Goal: Information Seeking & Learning: Learn about a topic

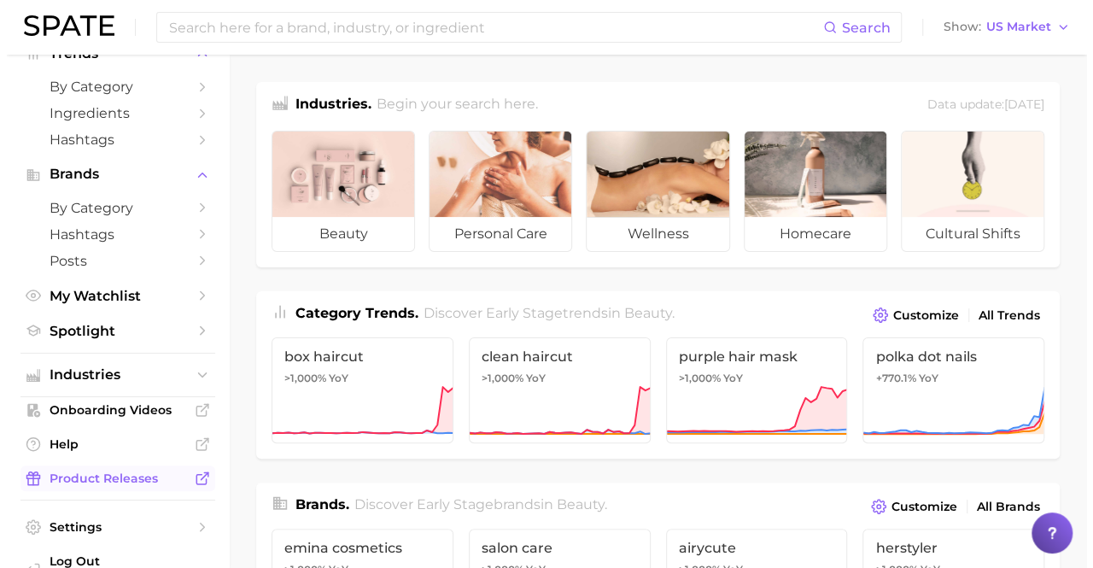
scroll to position [100, 0]
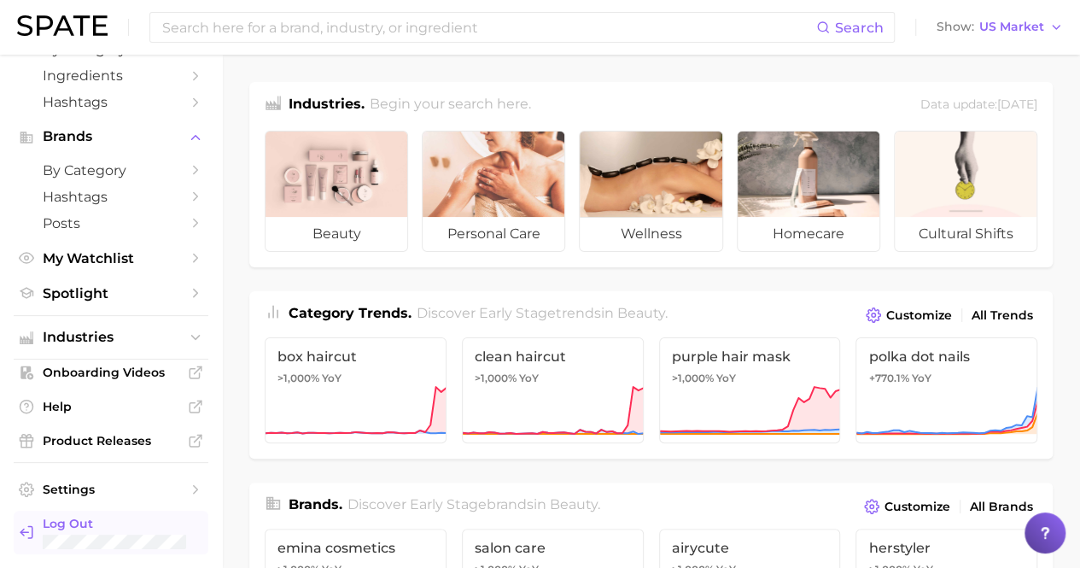
click at [91, 522] on span "Log Out" at bounding box center [119, 523] width 152 height 15
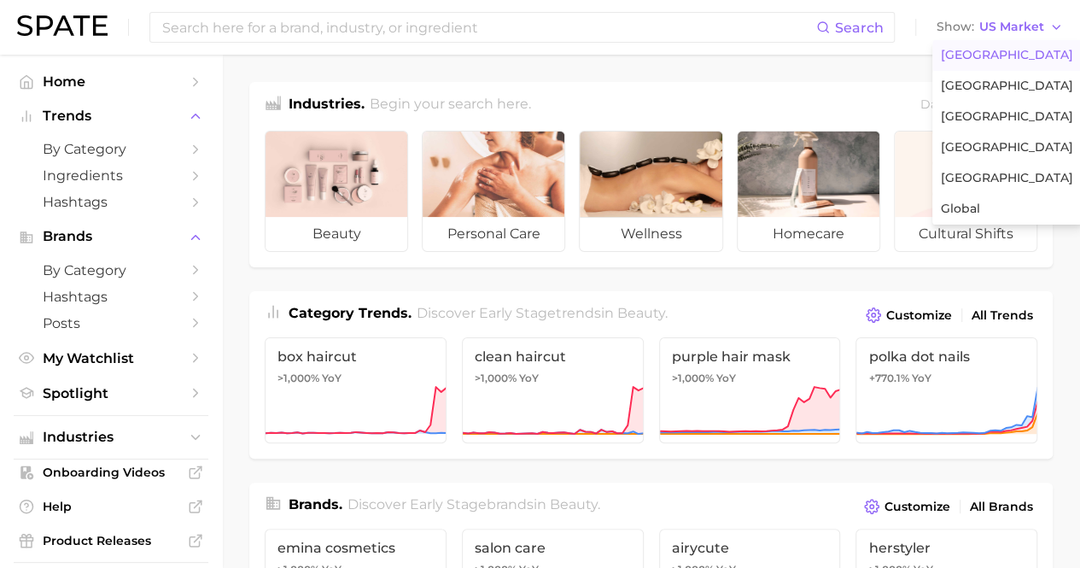
click at [1001, 56] on span "United States" at bounding box center [1007, 55] width 132 height 15
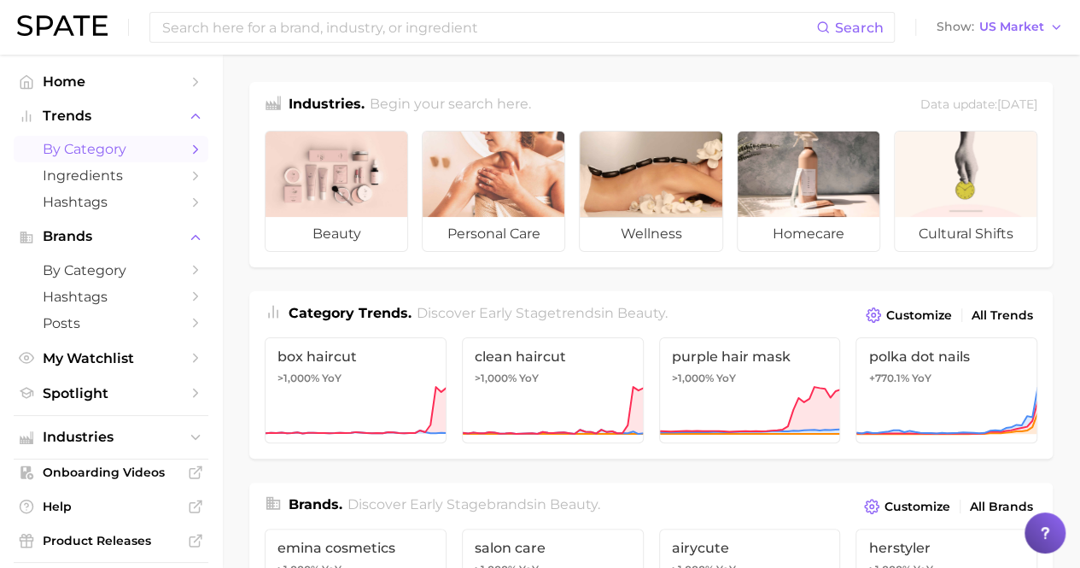
click at [104, 149] on span "by Category" at bounding box center [111, 149] width 137 height 16
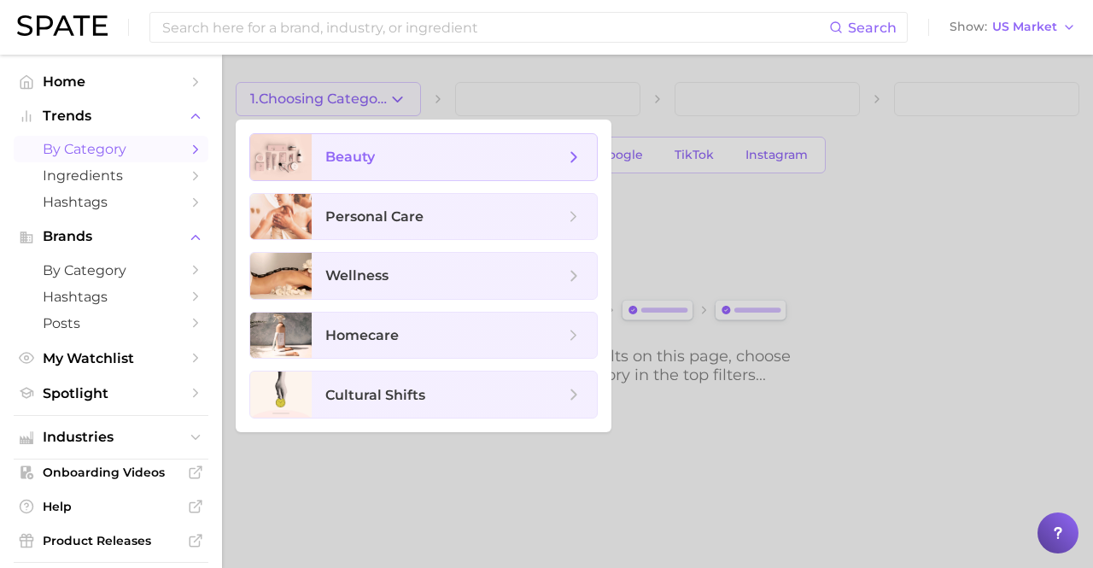
click at [454, 157] on span "beauty" at bounding box center [444, 157] width 239 height 19
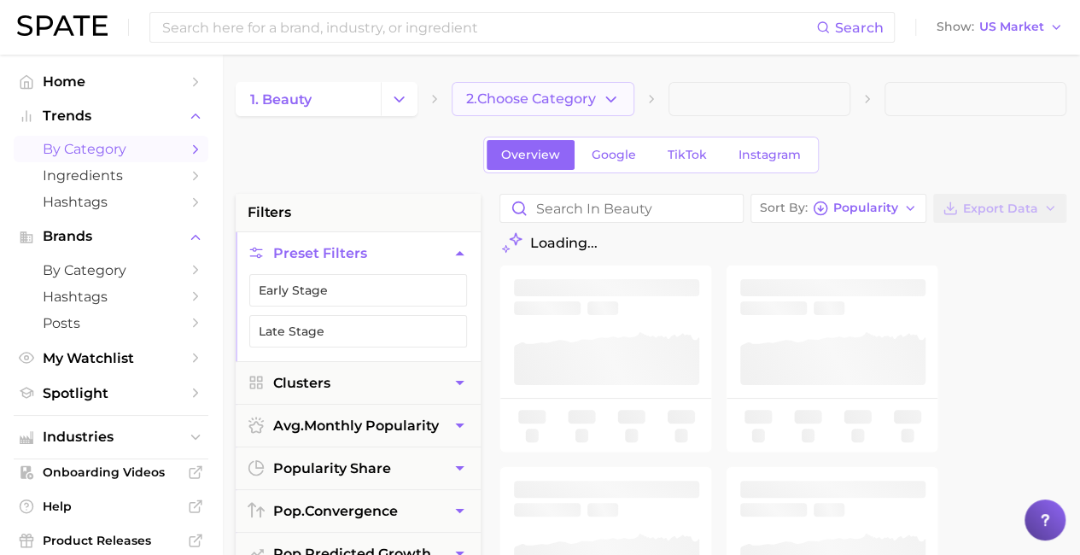
click at [544, 99] on span "2. Choose Category" at bounding box center [531, 98] width 130 height 15
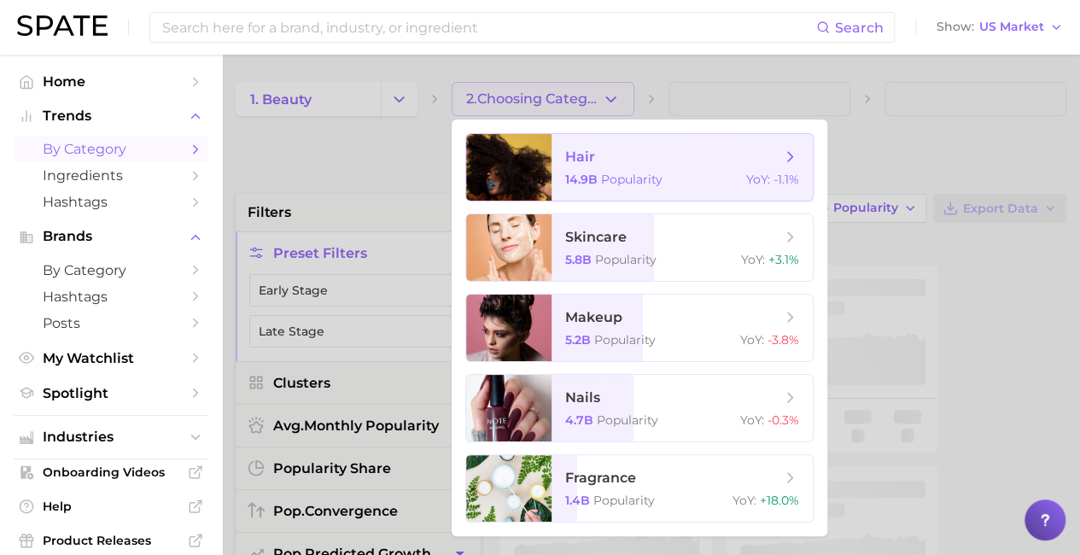
click at [682, 167] on span "hair 14.9b Popularity YoY : -1.1%" at bounding box center [682, 167] width 261 height 67
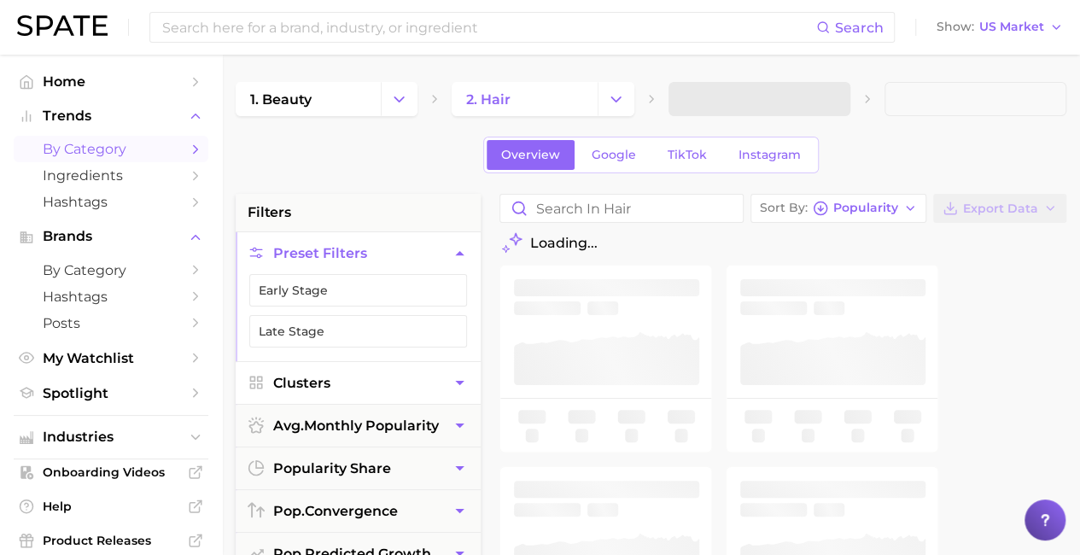
click at [358, 380] on button "Clusters" at bounding box center [358, 383] width 245 height 42
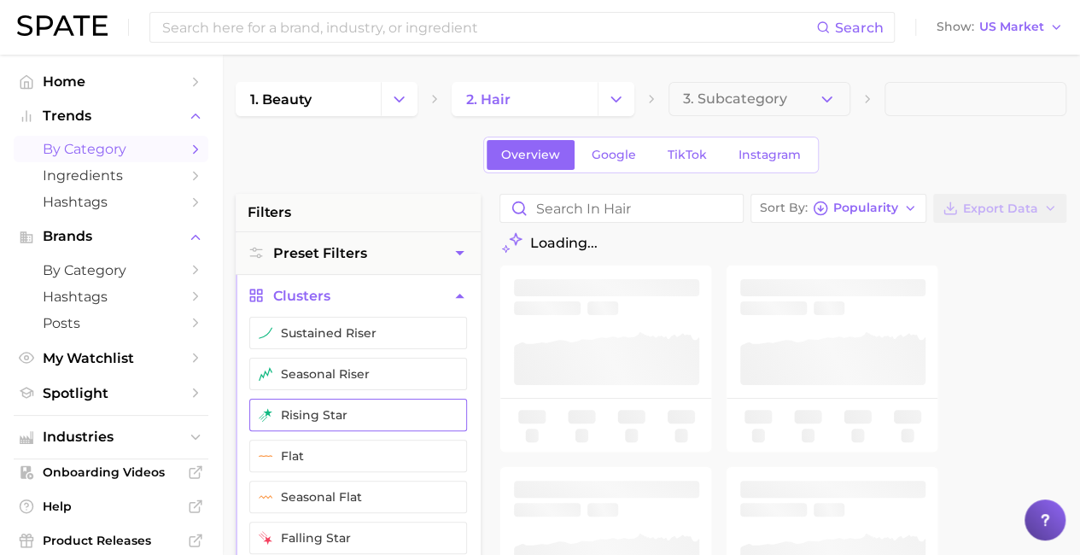
click at [358, 412] on button "rising star" at bounding box center [358, 415] width 218 height 32
click at [1002, 208] on span "Export Data" at bounding box center [1000, 209] width 75 height 15
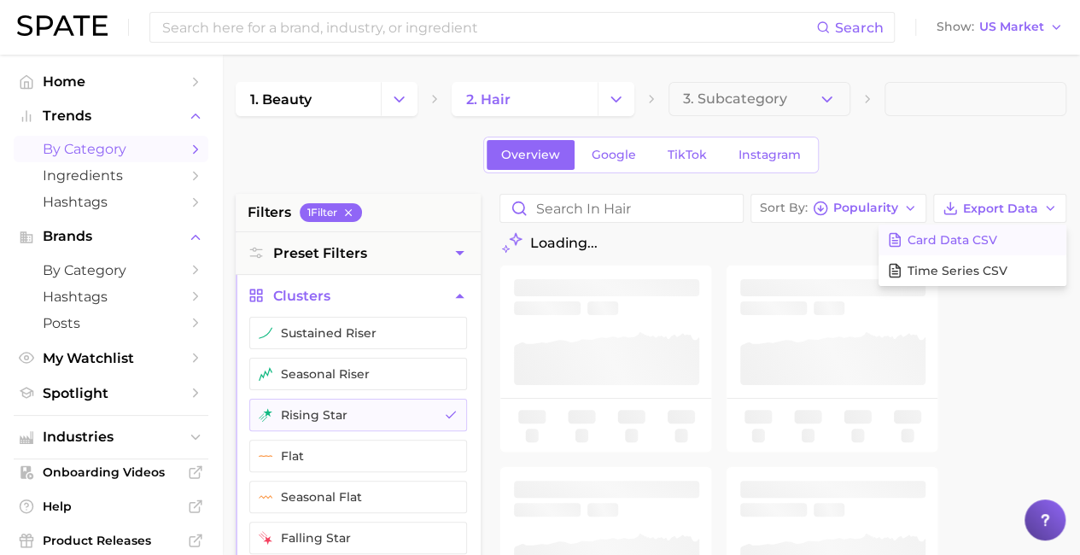
click at [973, 239] on span "Card Data CSV" at bounding box center [953, 240] width 90 height 15
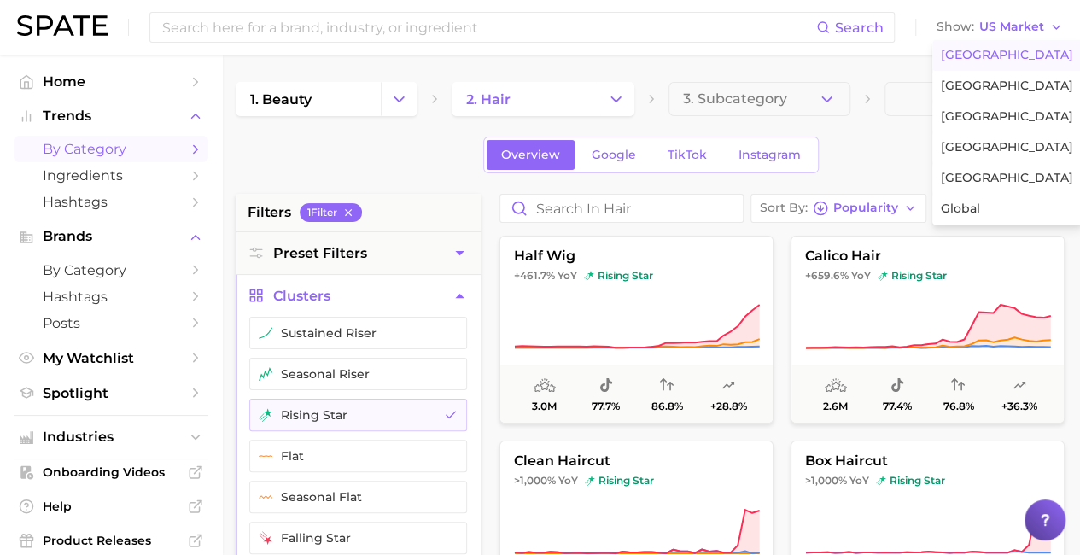
click at [1001, 56] on span "United States" at bounding box center [1007, 55] width 132 height 15
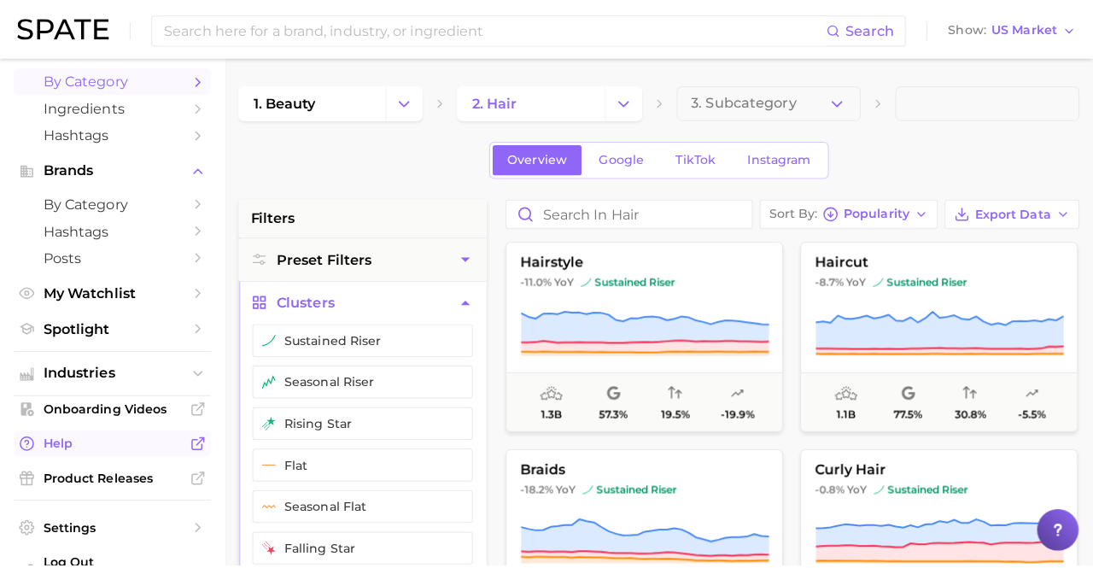
scroll to position [100, 0]
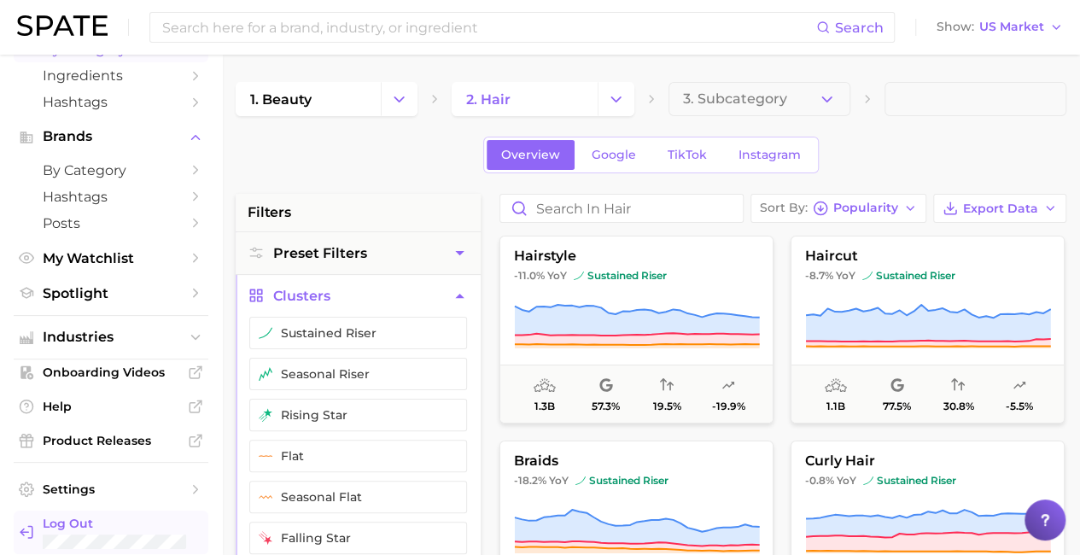
click at [121, 514] on link "Log Out" at bounding box center [111, 533] width 195 height 44
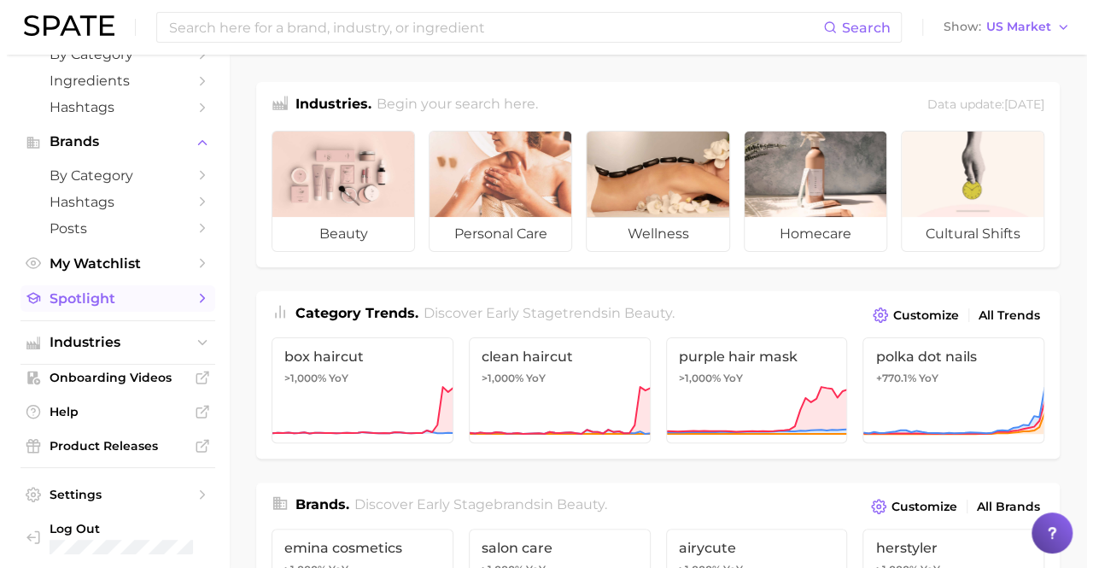
scroll to position [100, 0]
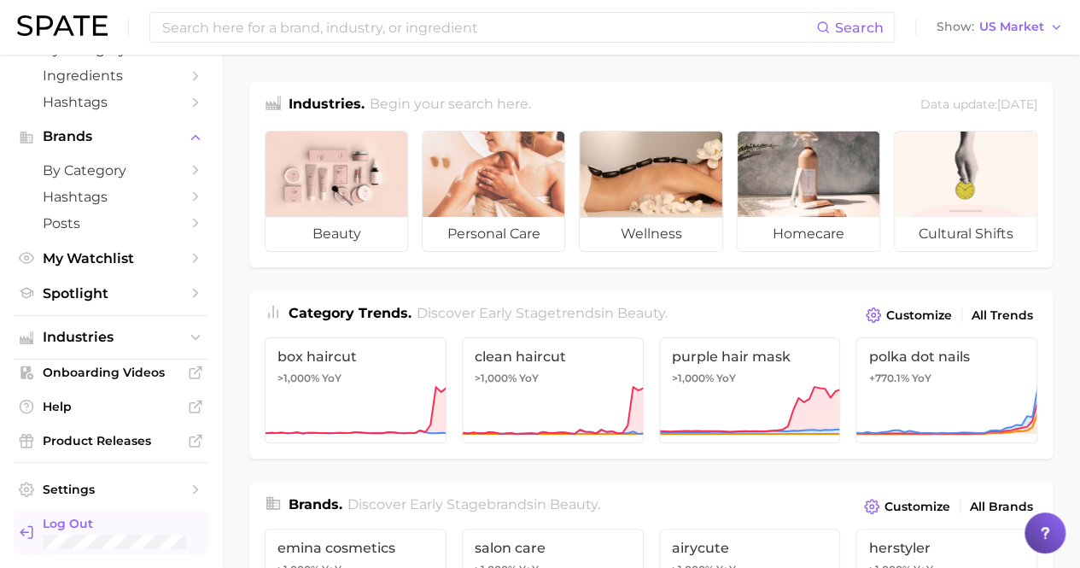
click at [111, 524] on span "Log Out" at bounding box center [119, 523] width 152 height 15
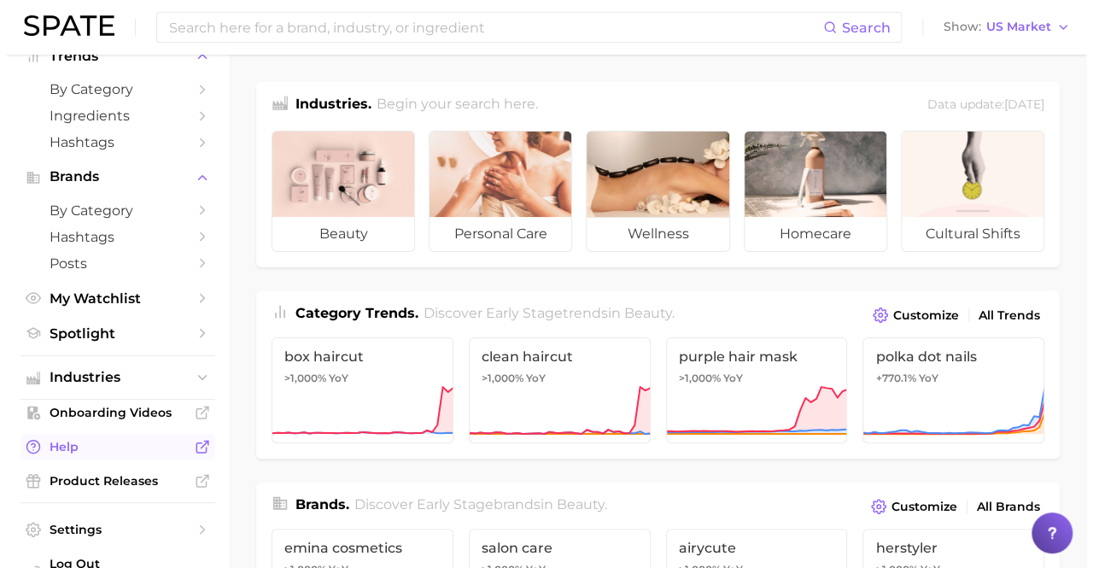
scroll to position [100, 0]
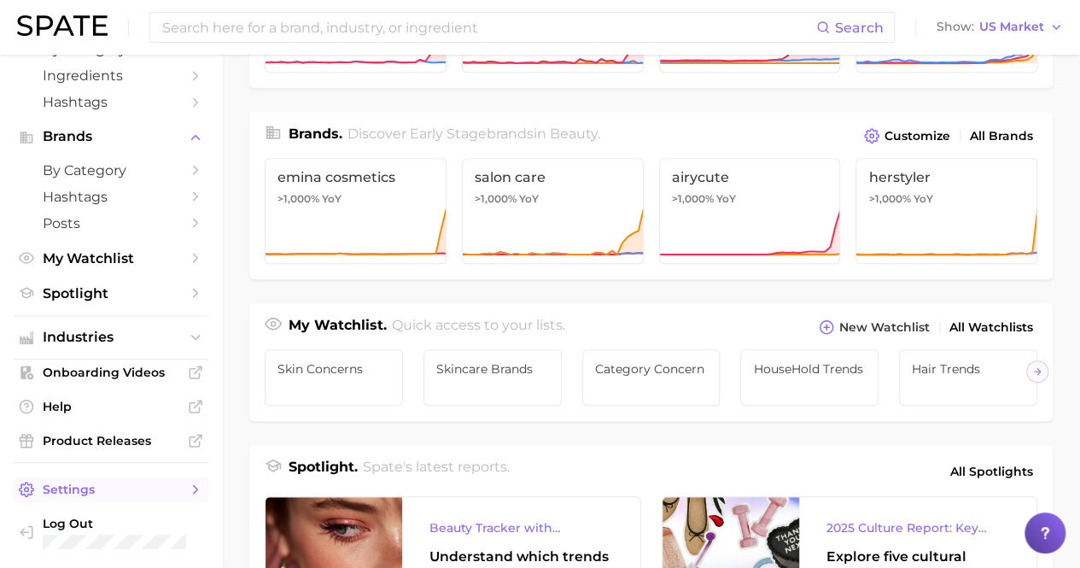
scroll to position [427, 0]
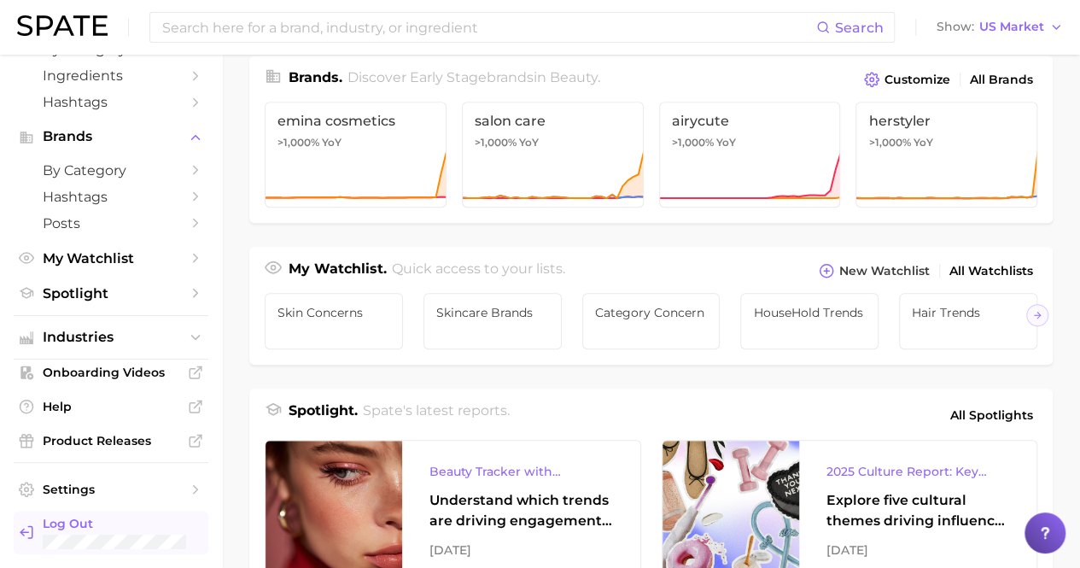
click at [104, 521] on span "Log Out" at bounding box center [119, 523] width 152 height 15
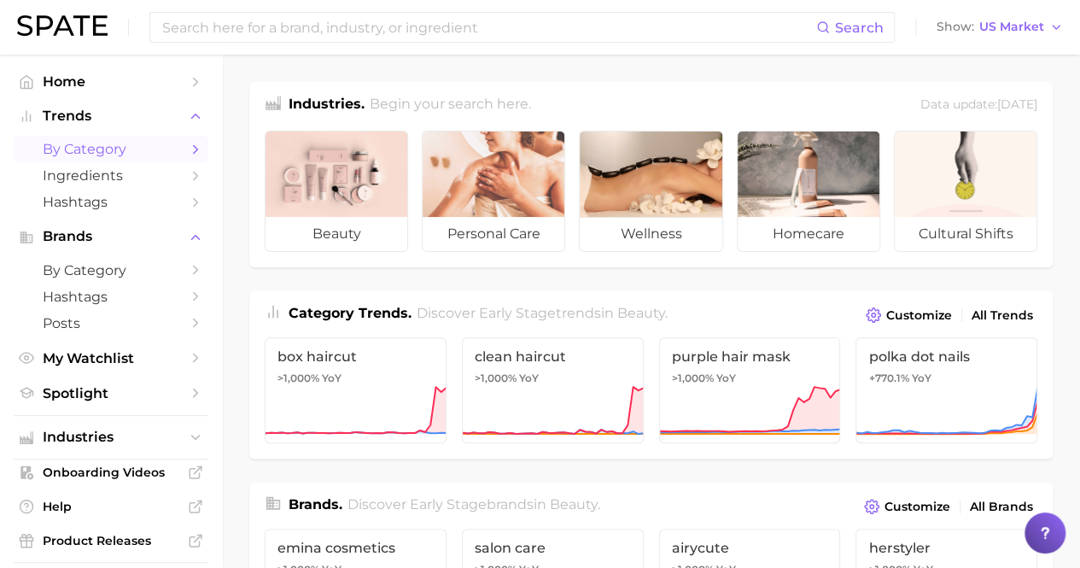
click at [99, 150] on span "by Category" at bounding box center [111, 149] width 137 height 16
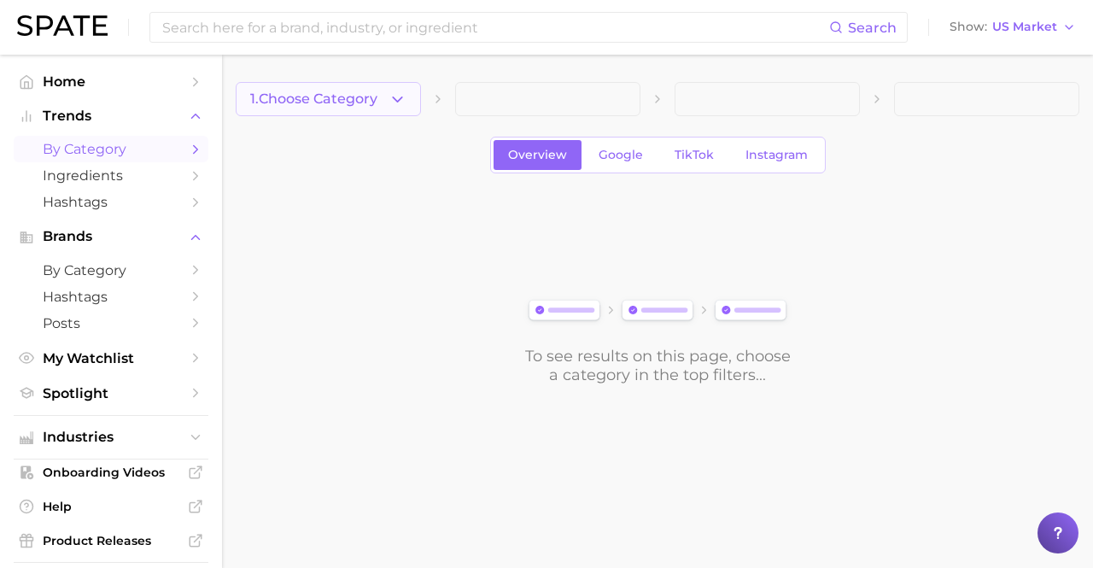
click at [401, 102] on icon "button" at bounding box center [398, 100] width 18 height 18
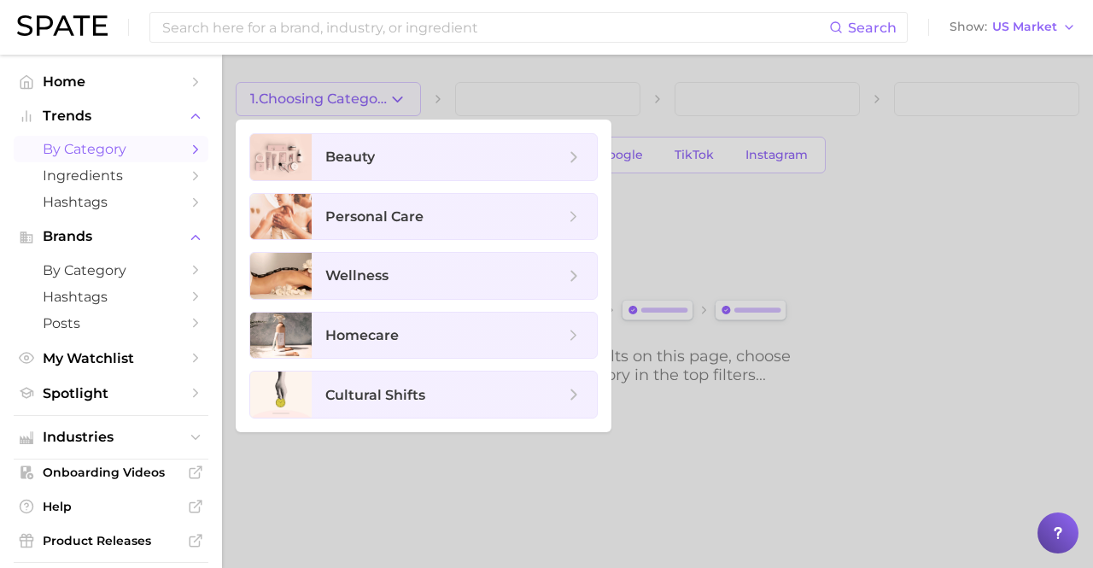
click at [835, 208] on div at bounding box center [546, 284] width 1093 height 568
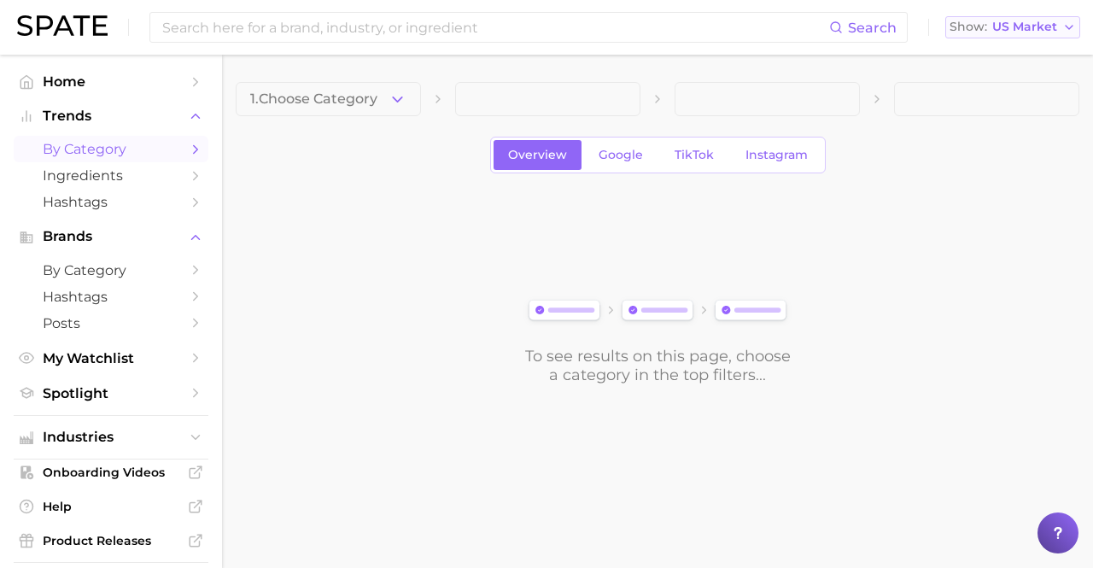
click at [1067, 30] on icon "button" at bounding box center [1069, 27] width 14 height 14
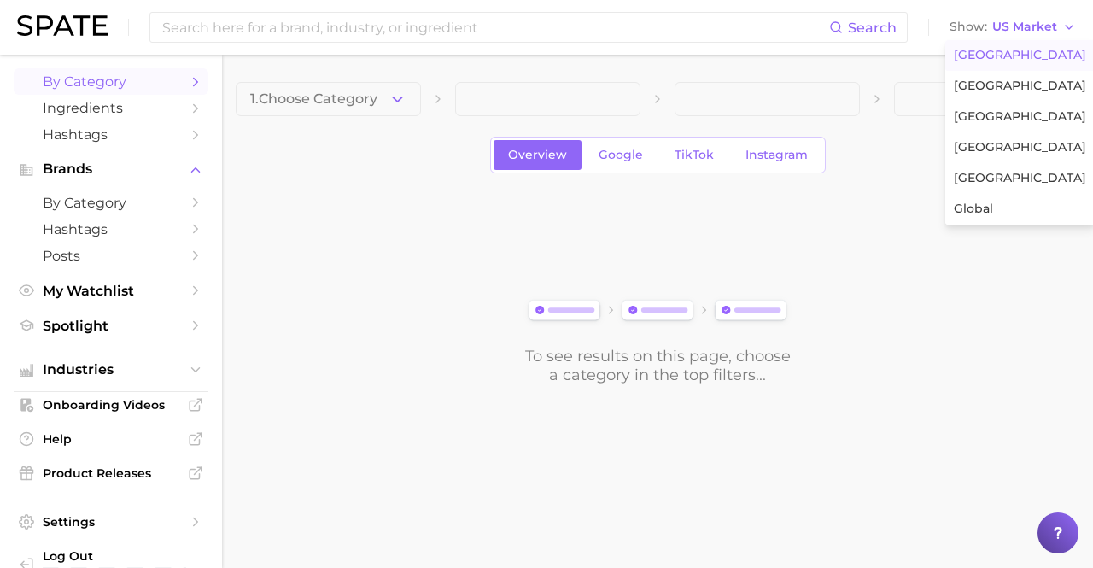
scroll to position [100, 0]
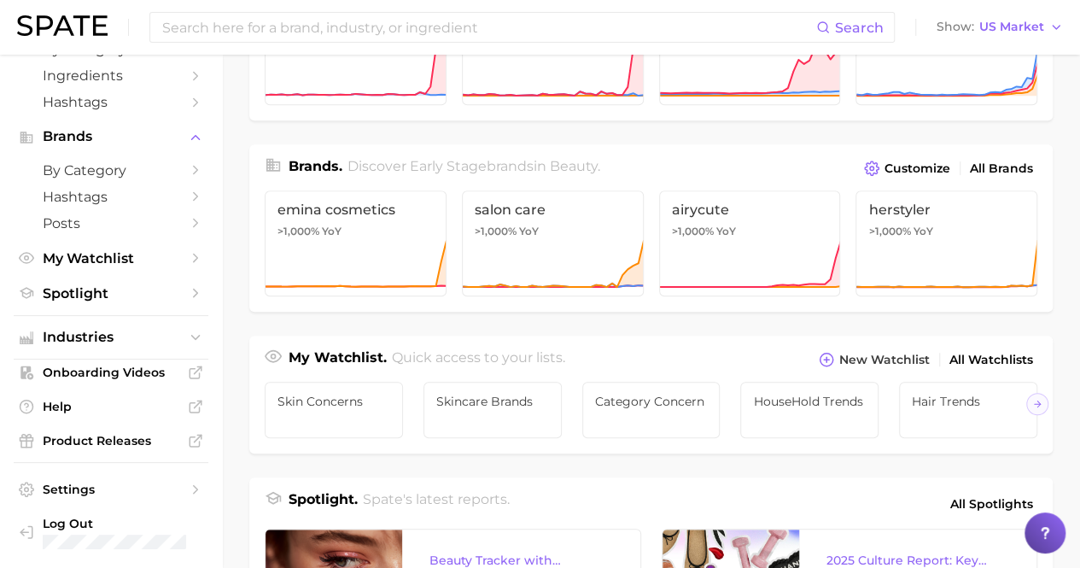
scroll to position [598, 0]
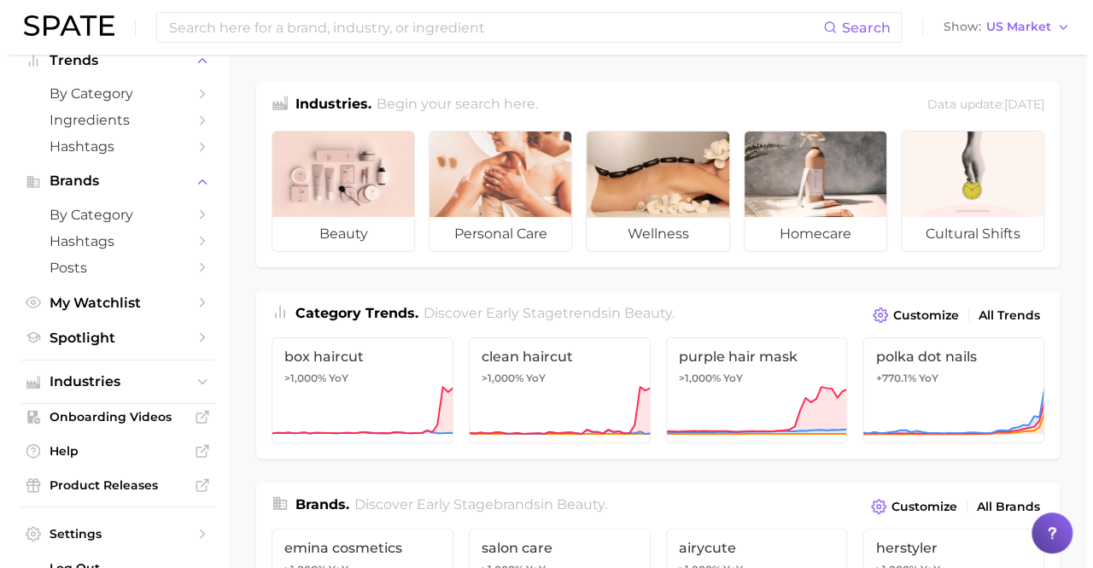
scroll to position [100, 0]
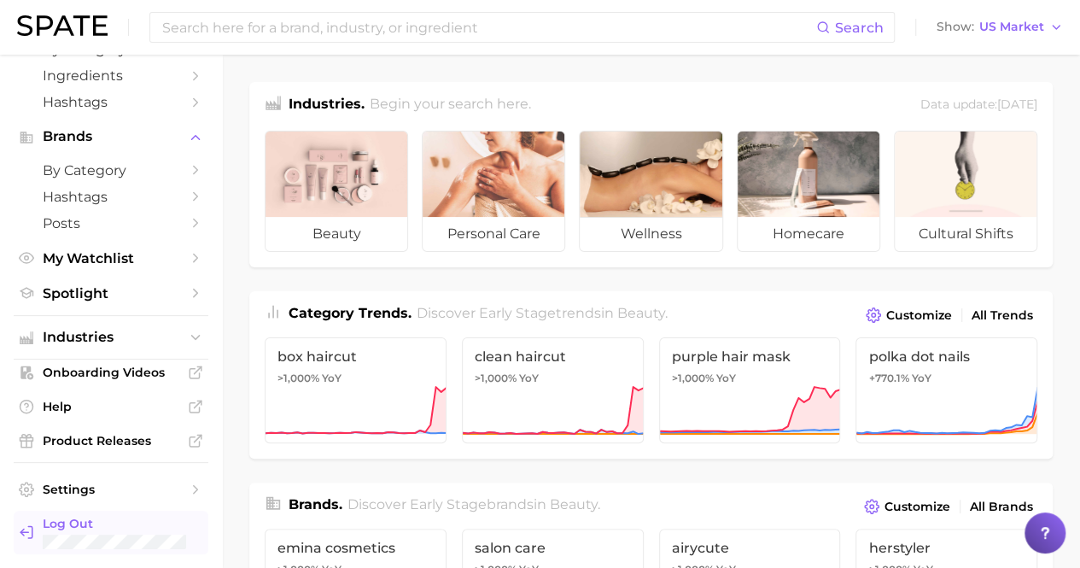
click at [124, 525] on span "Log Out" at bounding box center [119, 523] width 152 height 15
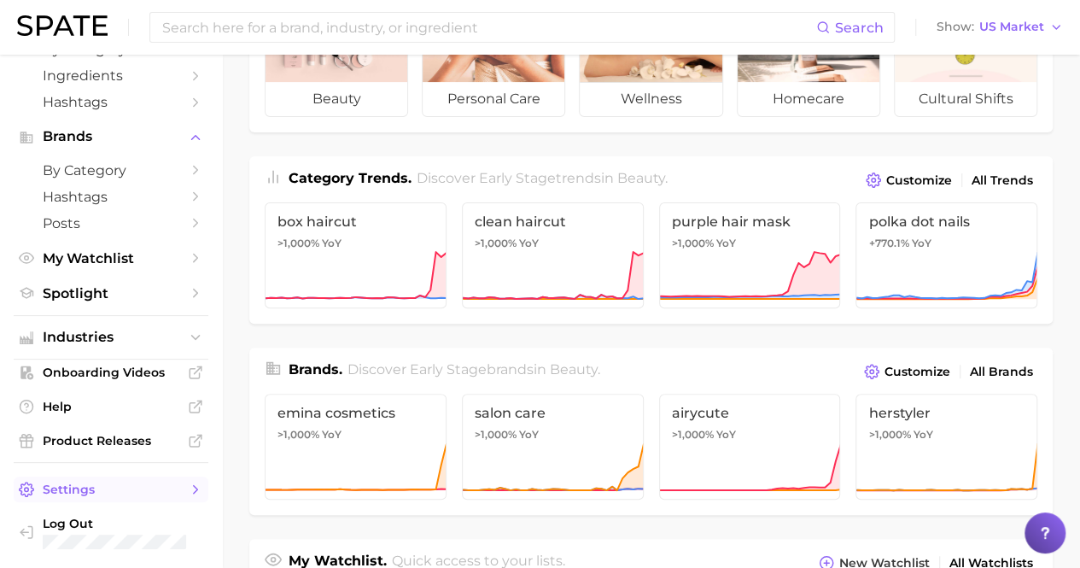
scroll to position [171, 0]
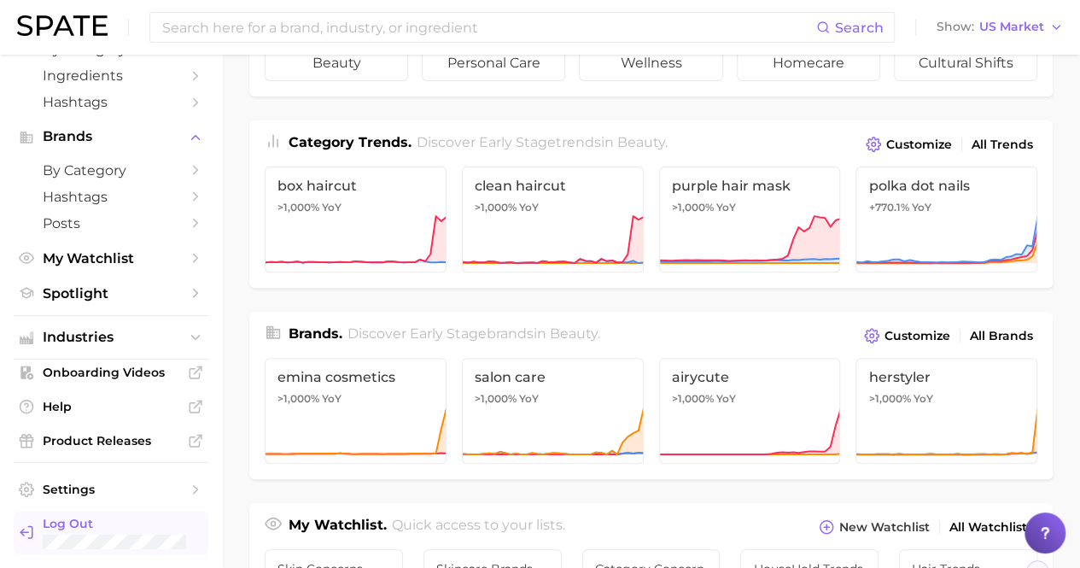
click at [112, 529] on span "Log Out" at bounding box center [119, 523] width 152 height 15
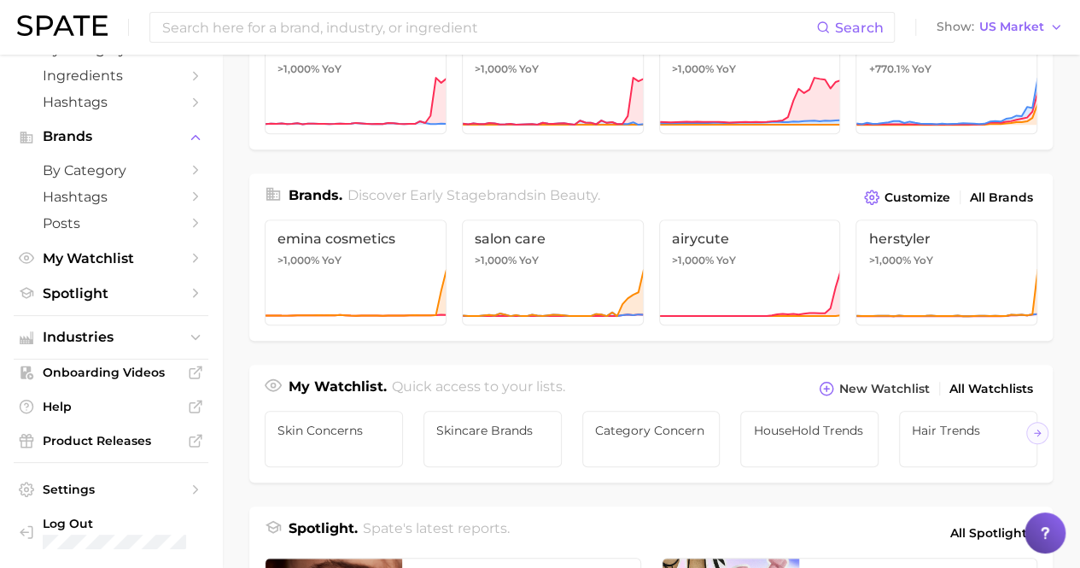
scroll to position [512, 0]
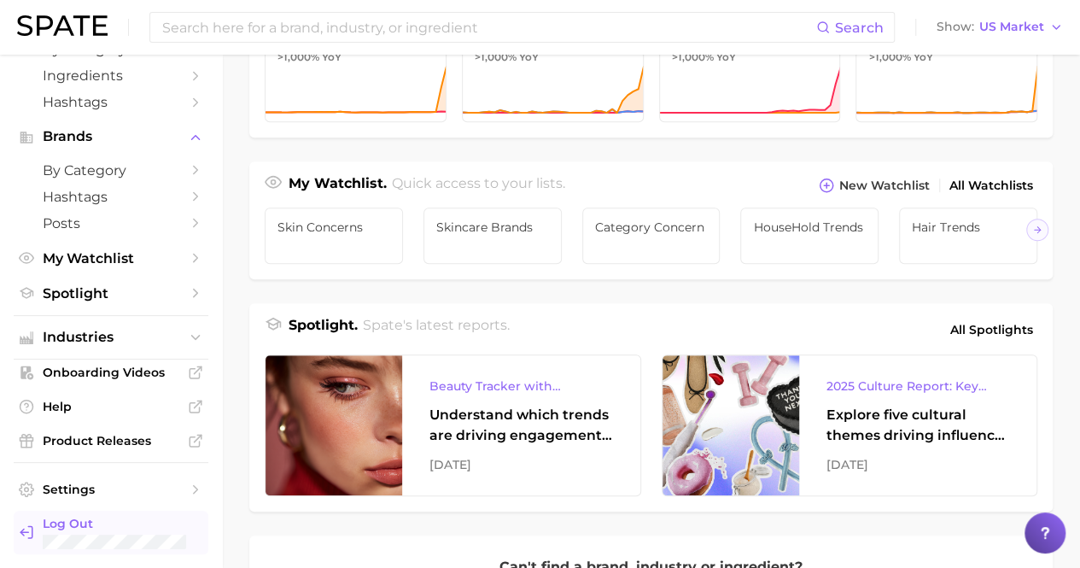
click at [91, 520] on span "Log Out" at bounding box center [119, 523] width 152 height 15
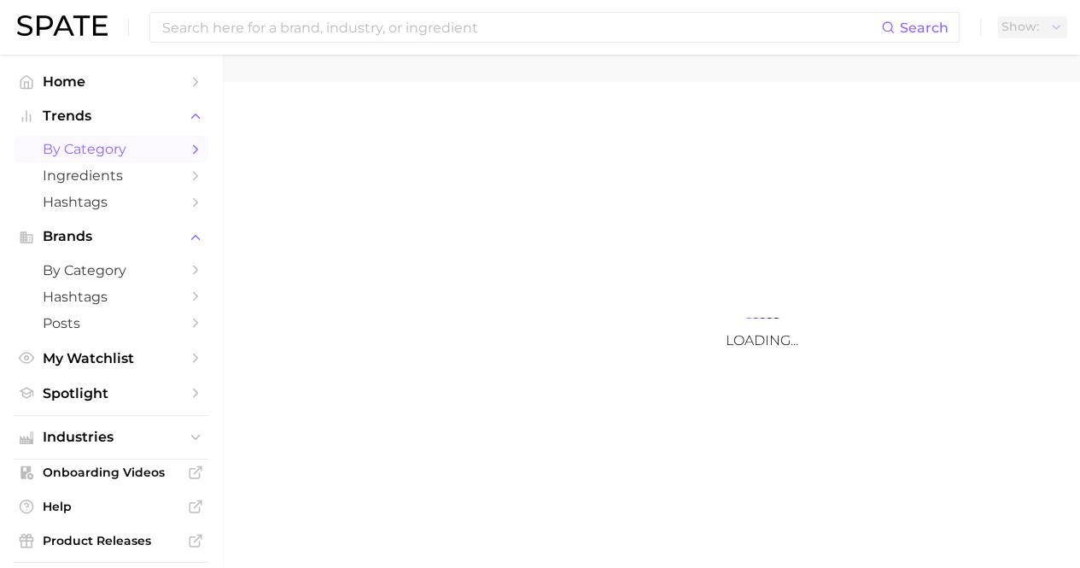
click at [104, 149] on span "by Category" at bounding box center [111, 149] width 137 height 16
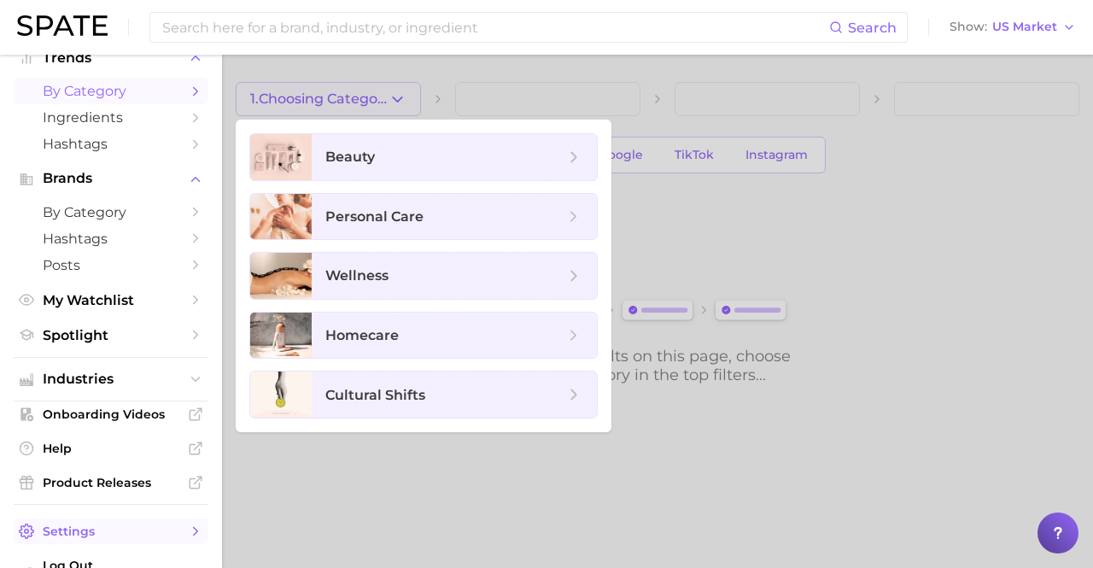
scroll to position [100, 0]
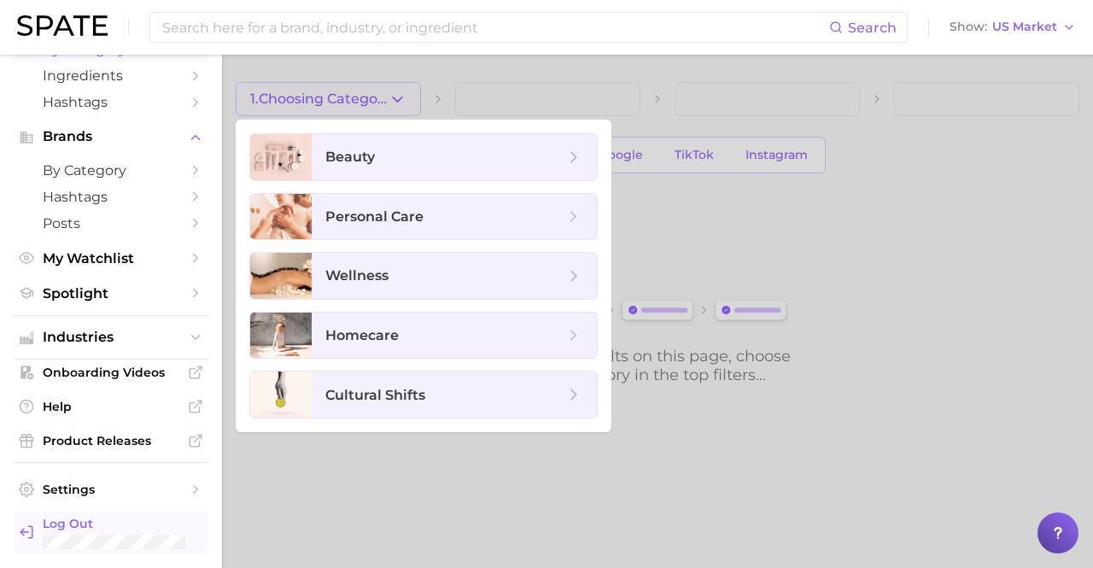
click at [107, 532] on div "Log Out" at bounding box center [119, 532] width 152 height 33
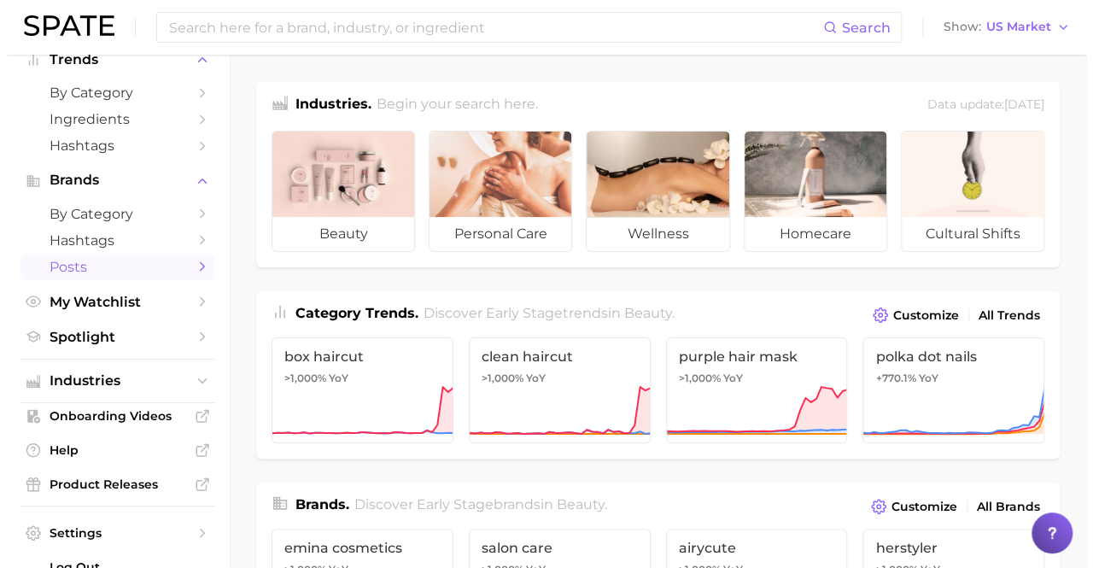
scroll to position [100, 0]
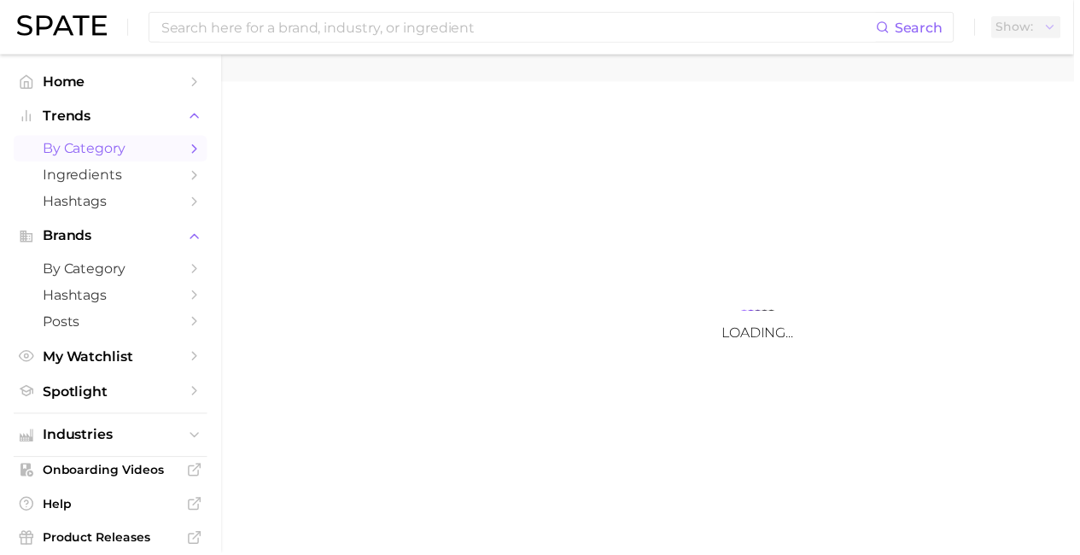
click at [104, 149] on span "by Category" at bounding box center [111, 149] width 137 height 16
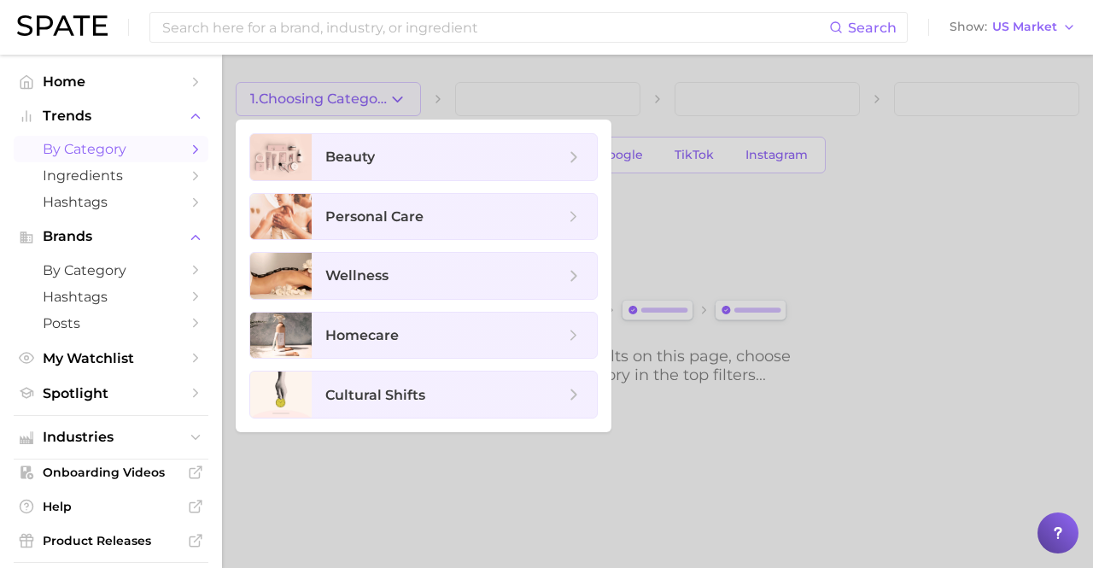
click at [845, 235] on div at bounding box center [546, 284] width 1093 height 568
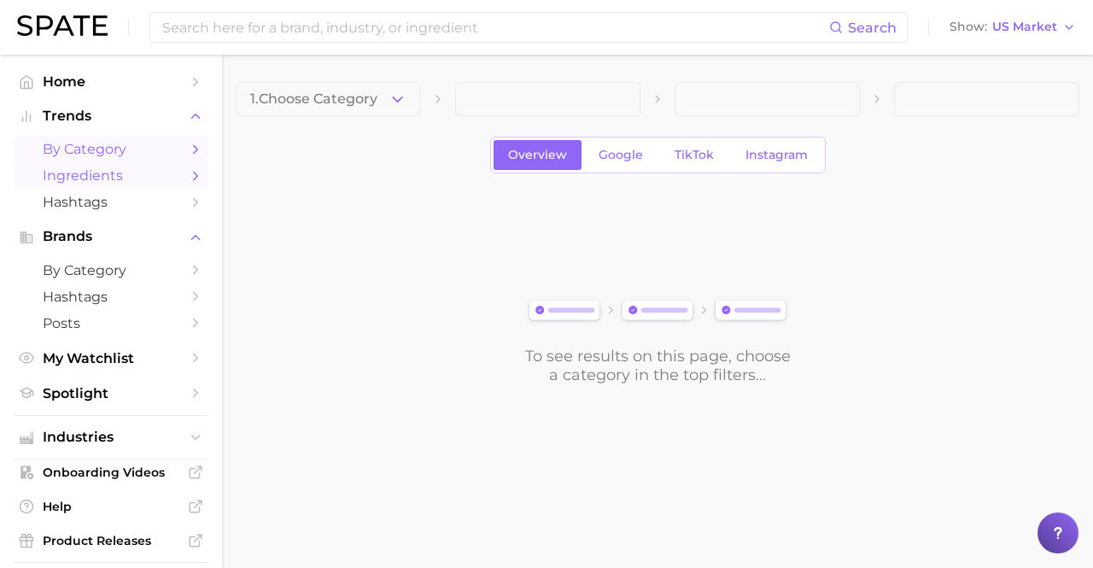
click at [100, 172] on span "Ingredients" at bounding box center [111, 175] width 137 height 16
click at [108, 153] on span "by Category" at bounding box center [111, 149] width 137 height 16
click at [101, 202] on span "Hashtags" at bounding box center [111, 202] width 137 height 16
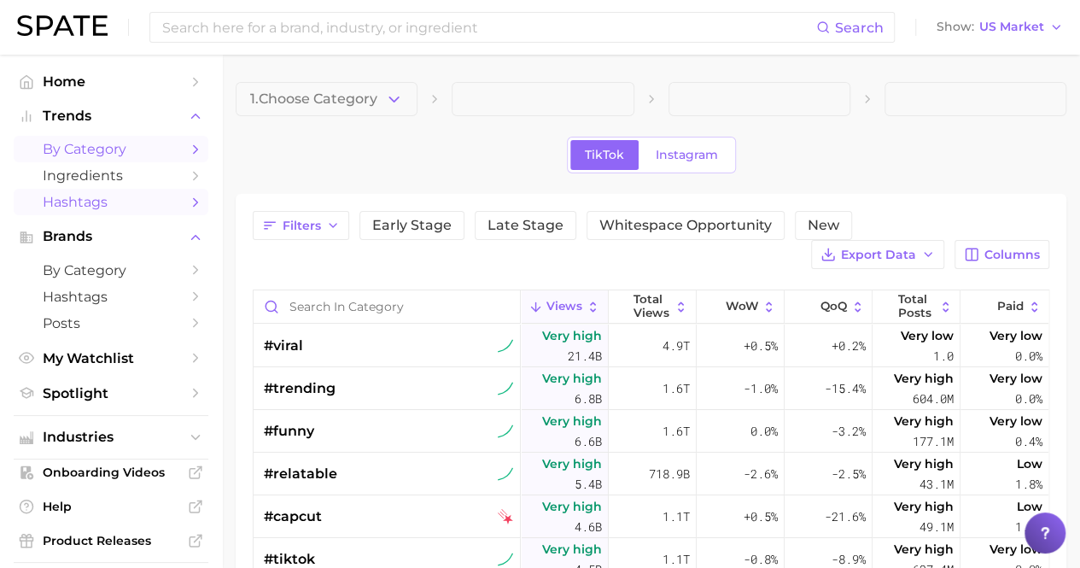
click at [114, 156] on span "by Category" at bounding box center [111, 149] width 137 height 16
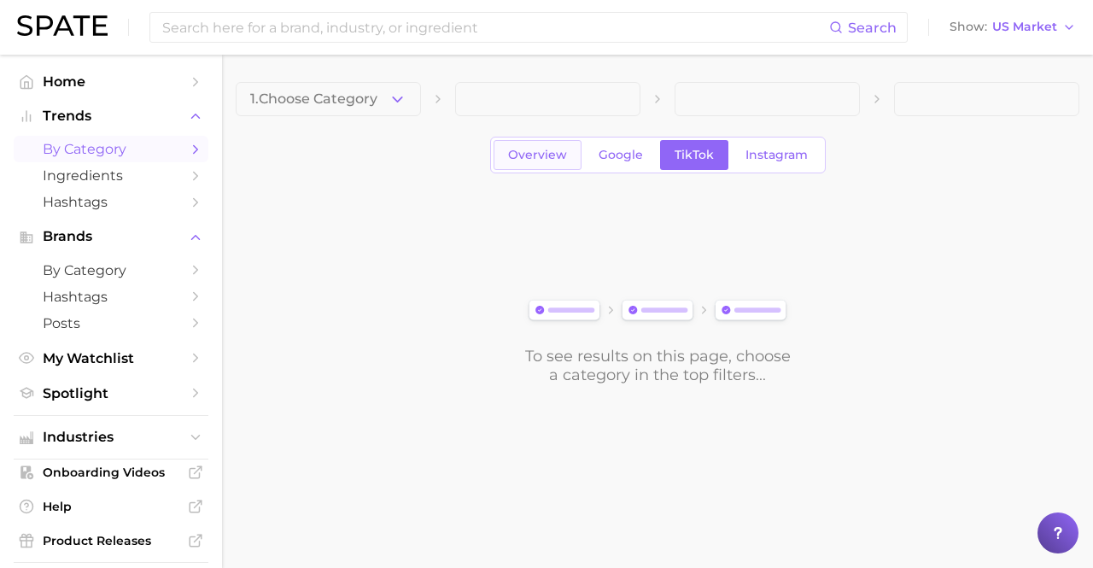
click at [552, 148] on span "Overview" at bounding box center [537, 155] width 59 height 15
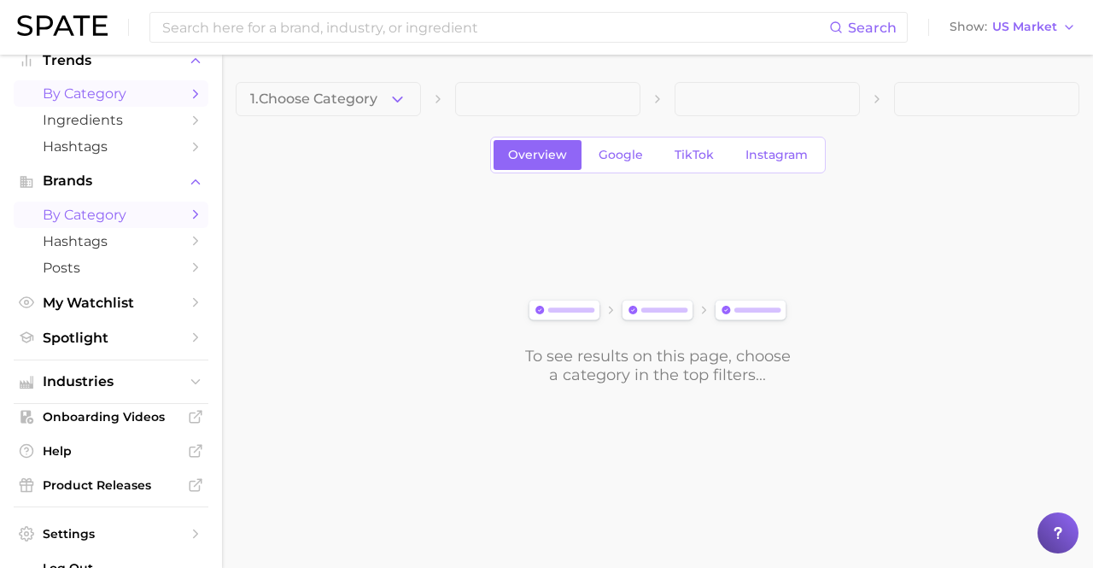
scroll to position [100, 0]
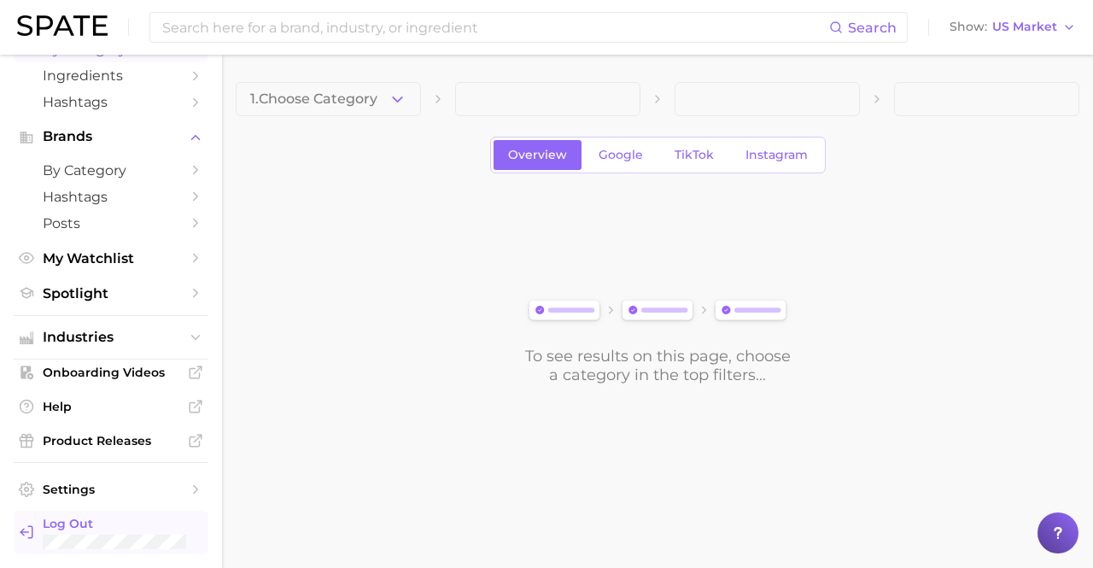
click at [108, 525] on span "Log Out" at bounding box center [119, 523] width 152 height 15
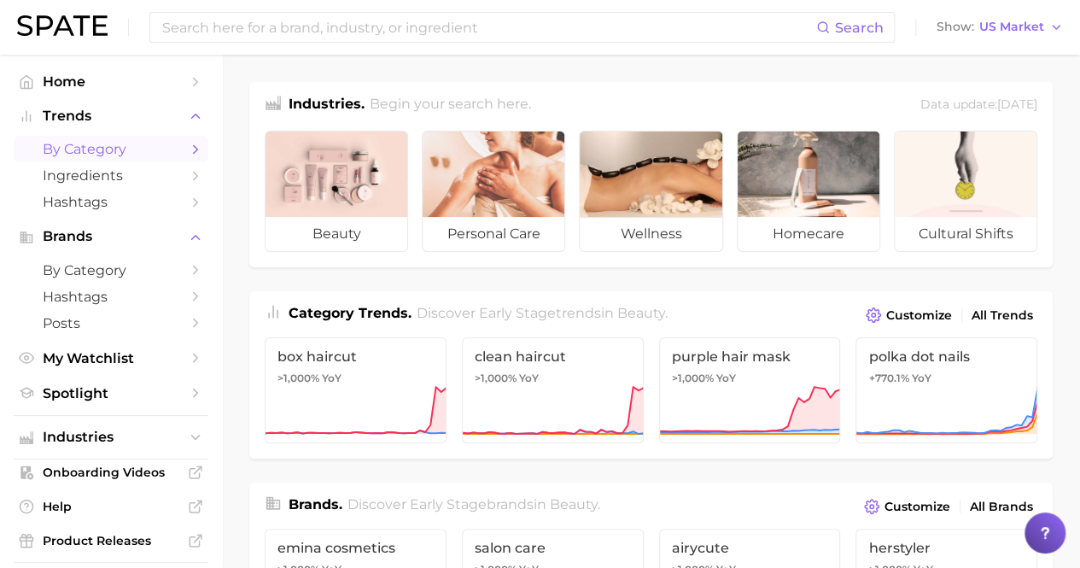
click at [104, 149] on span "by Category" at bounding box center [111, 149] width 137 height 16
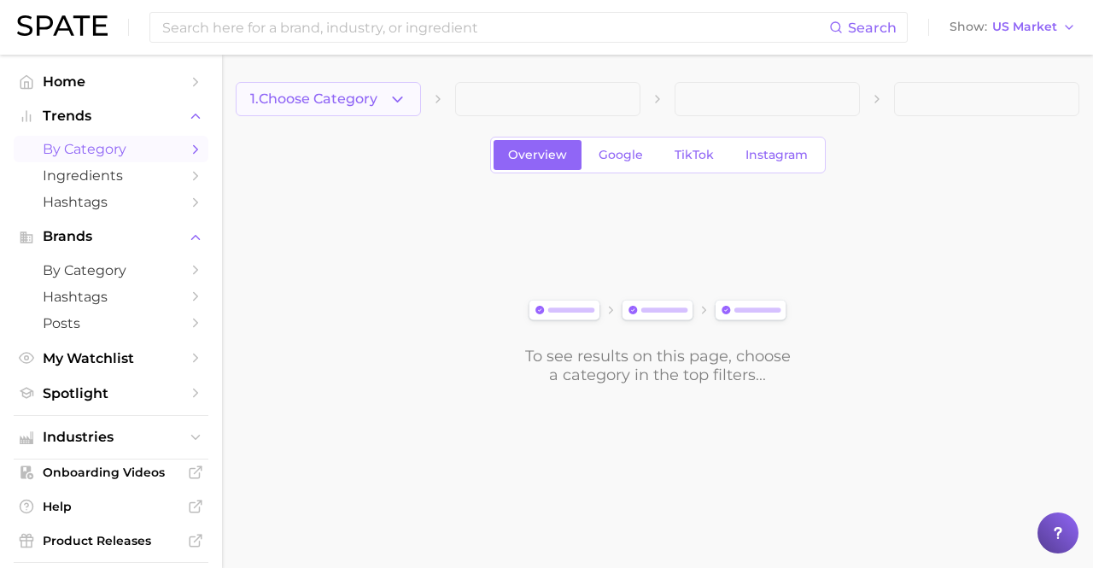
click at [329, 99] on span "1. Choose Category" at bounding box center [313, 98] width 127 height 15
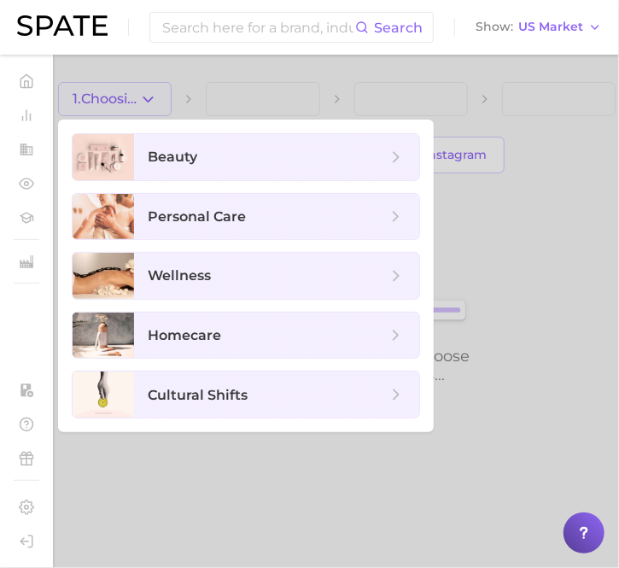
click at [564, 120] on div at bounding box center [309, 284] width 619 height 568
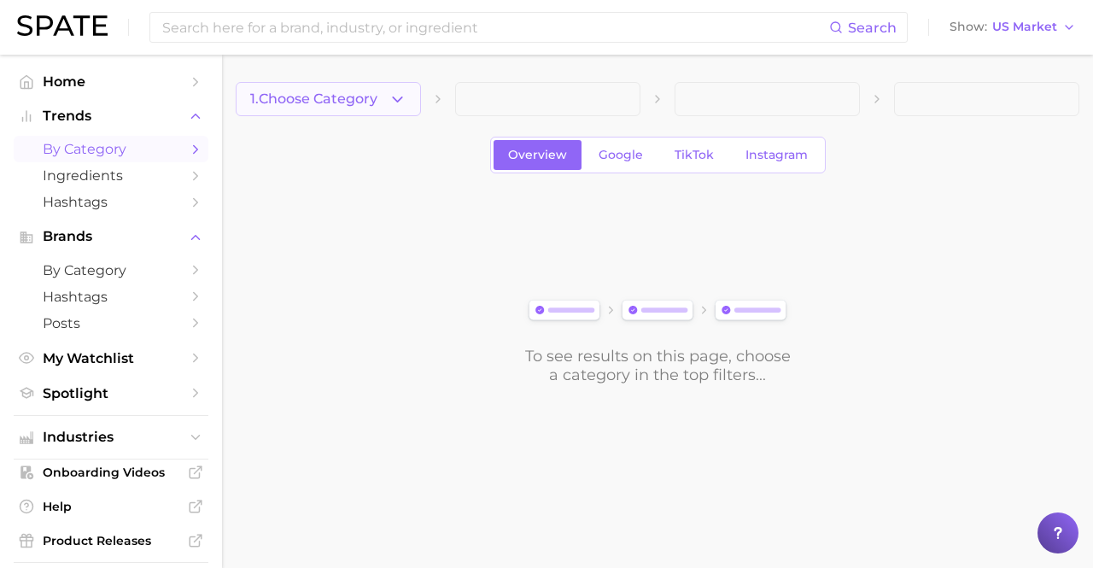
click at [393, 102] on icon "button" at bounding box center [398, 100] width 18 height 18
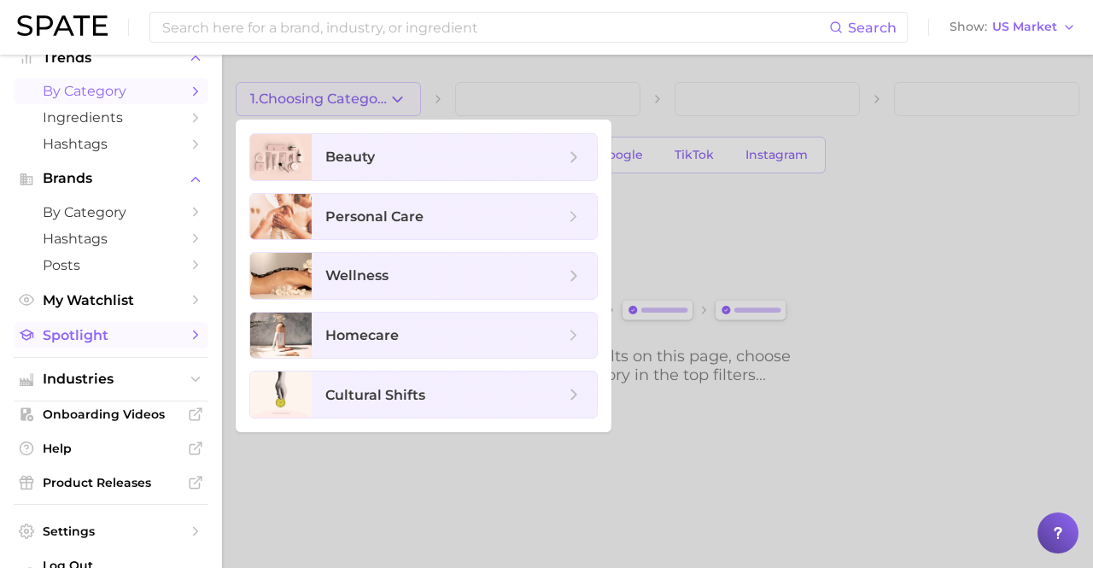
scroll to position [100, 0]
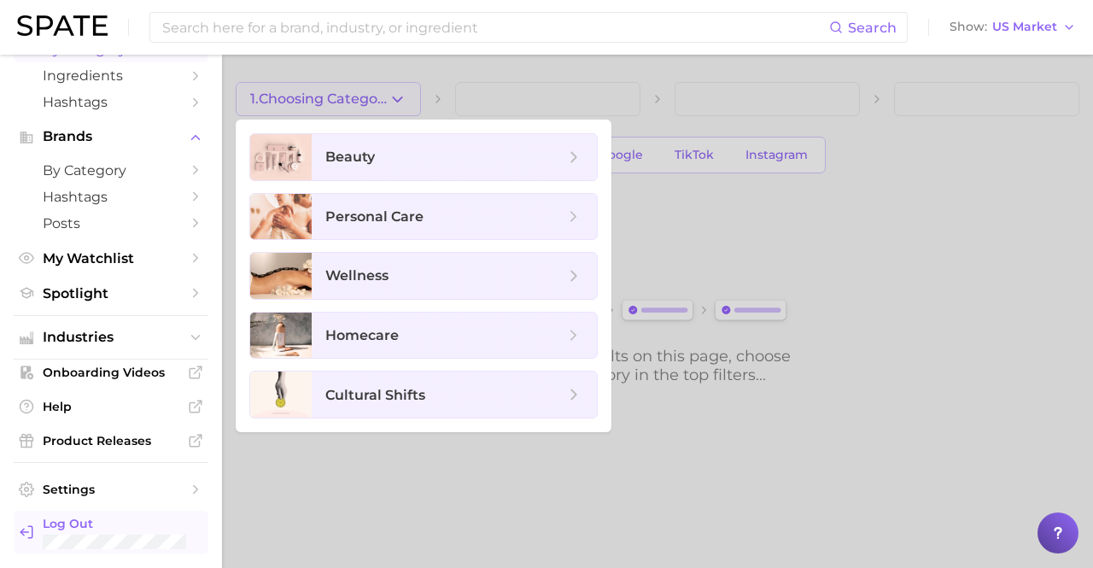
click at [107, 520] on span "Log Out" at bounding box center [119, 523] width 152 height 15
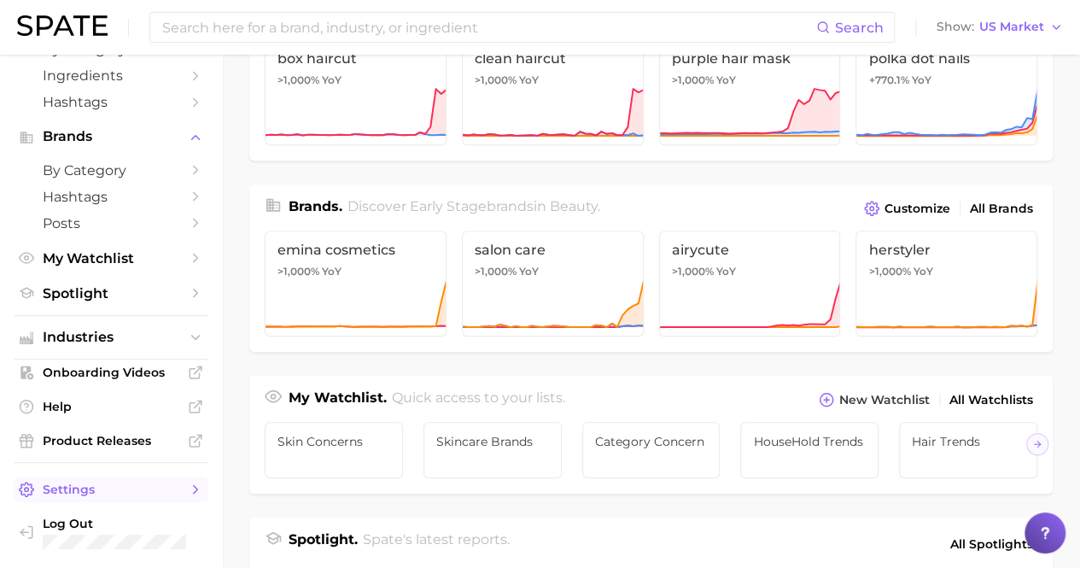
scroll to position [427, 0]
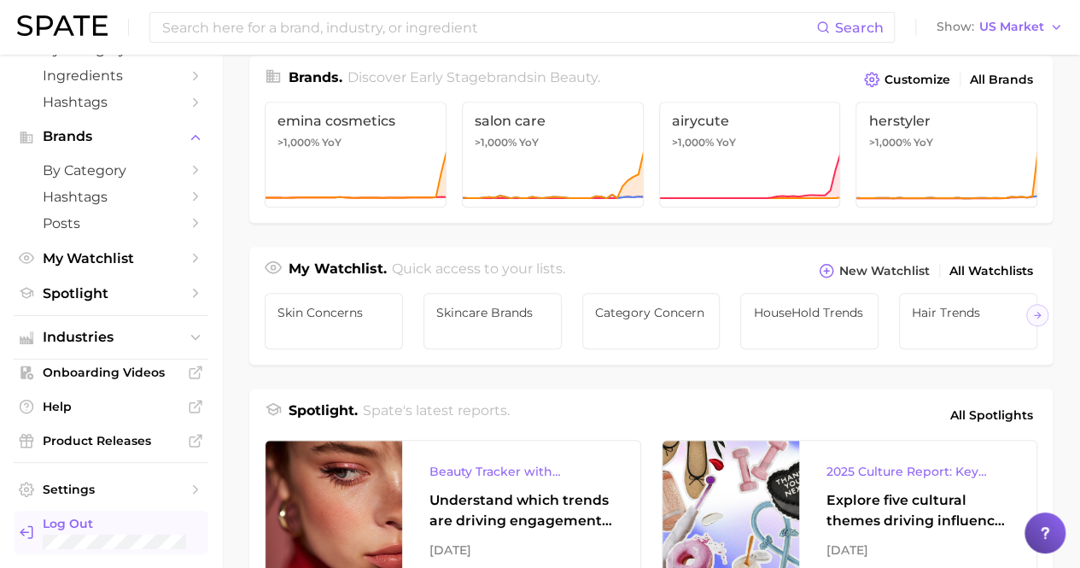
click at [77, 521] on span "Log Out" at bounding box center [119, 523] width 152 height 15
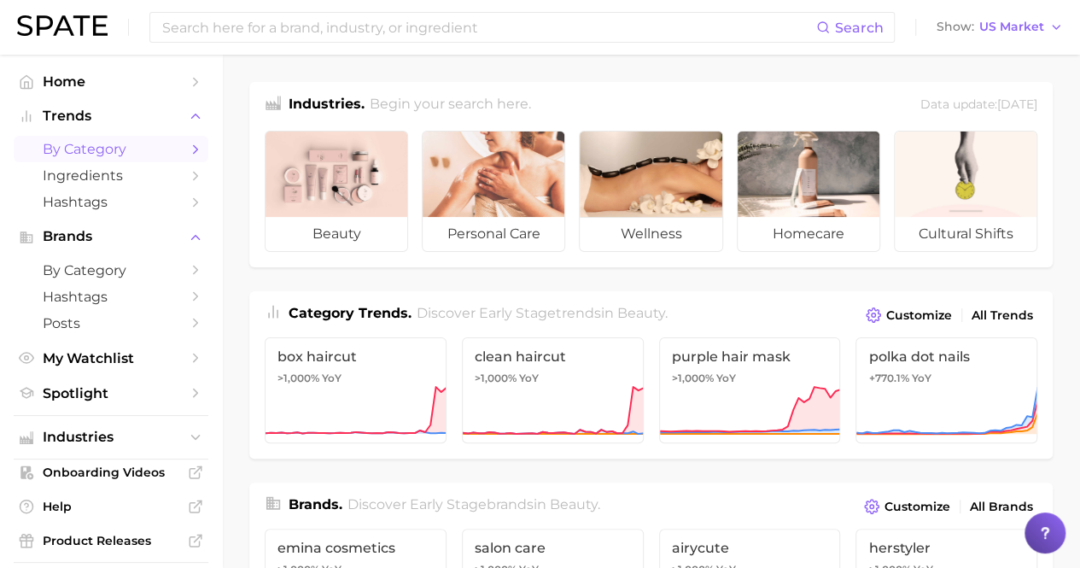
click at [104, 149] on span "by Category" at bounding box center [111, 149] width 137 height 16
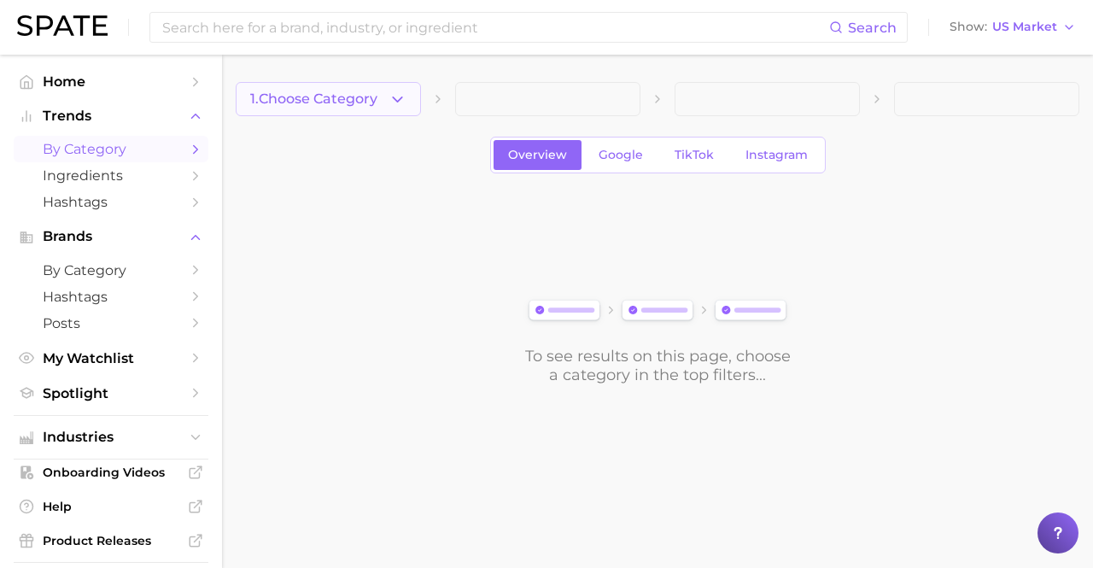
click at [329, 99] on span "1. Choose Category" at bounding box center [313, 98] width 127 height 15
